Goal: Find specific page/section: Find specific page/section

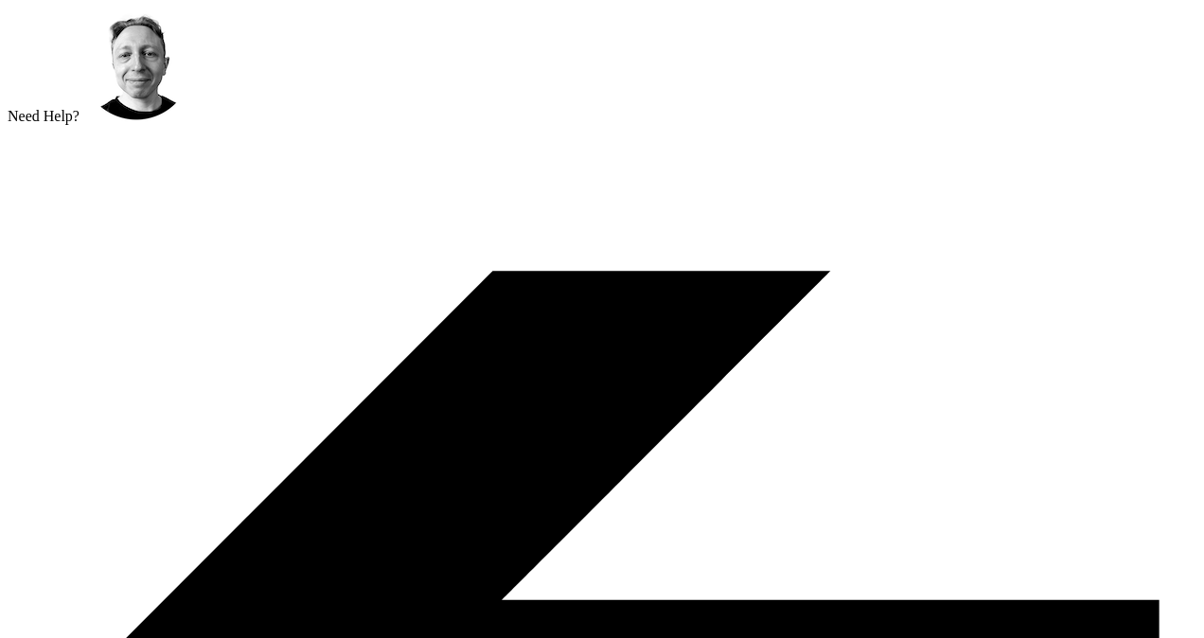
type input "**********"
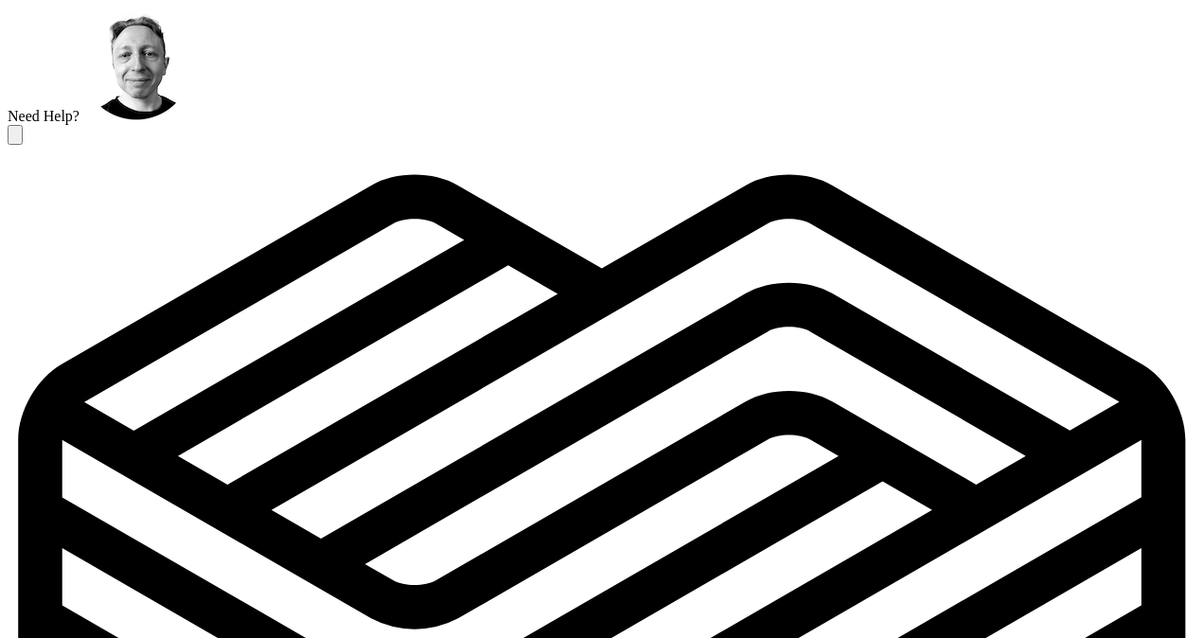
drag, startPoint x: 42, startPoint y: 37, endPoint x: 269, endPoint y: 83, distance: 231.8
click at [42, 152] on icon at bounding box center [75, 199] width 95 height 95
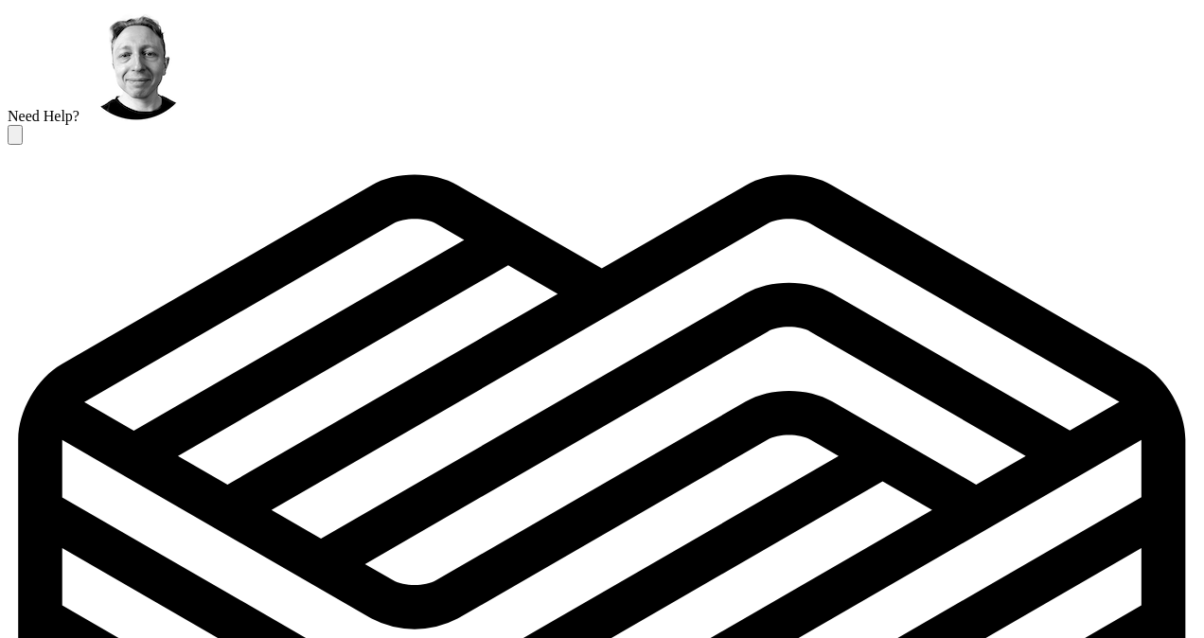
click at [28, 152] on icon at bounding box center [75, 199] width 95 height 95
